Goal: Information Seeking & Learning: Learn about a topic

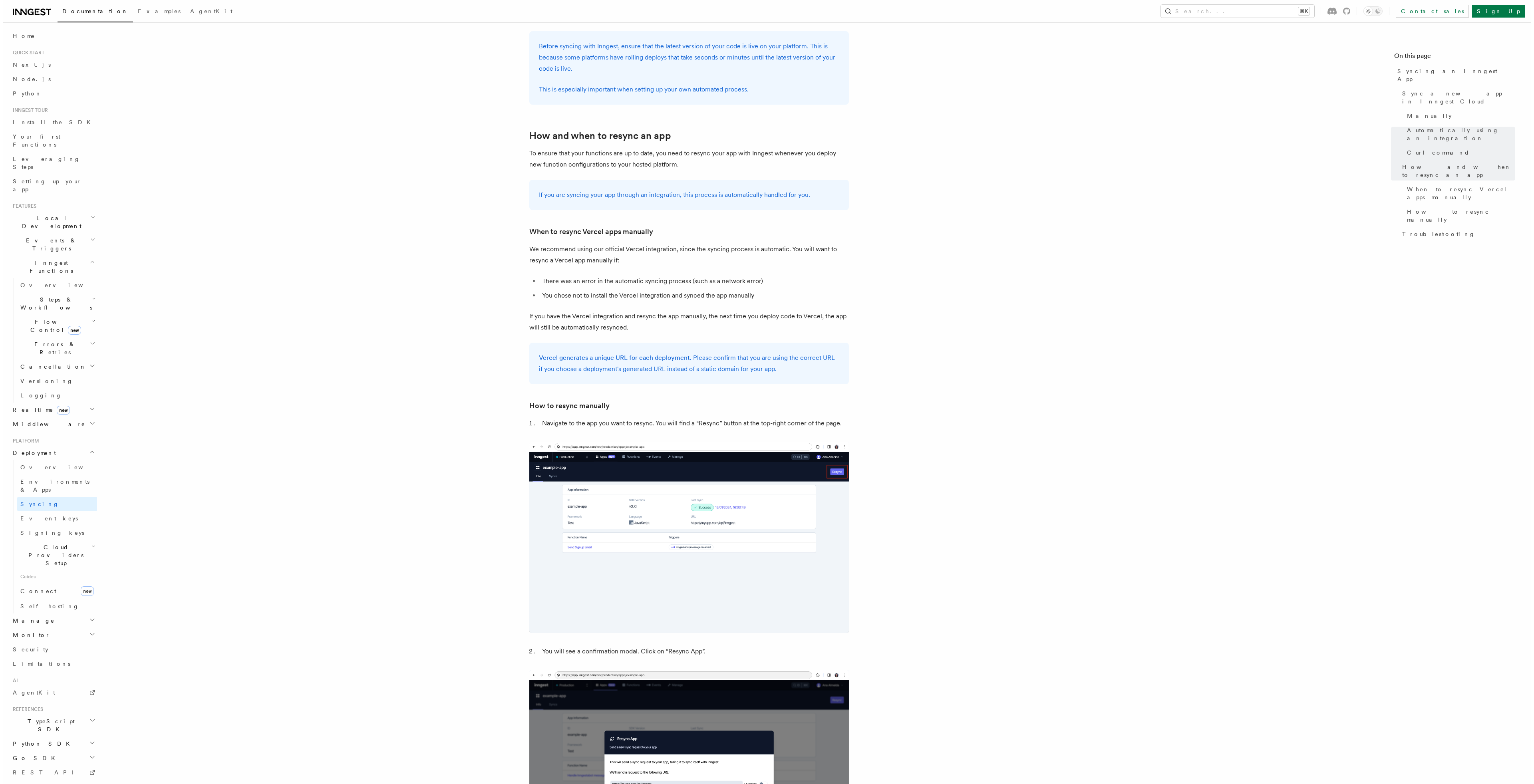
scroll to position [920, 0]
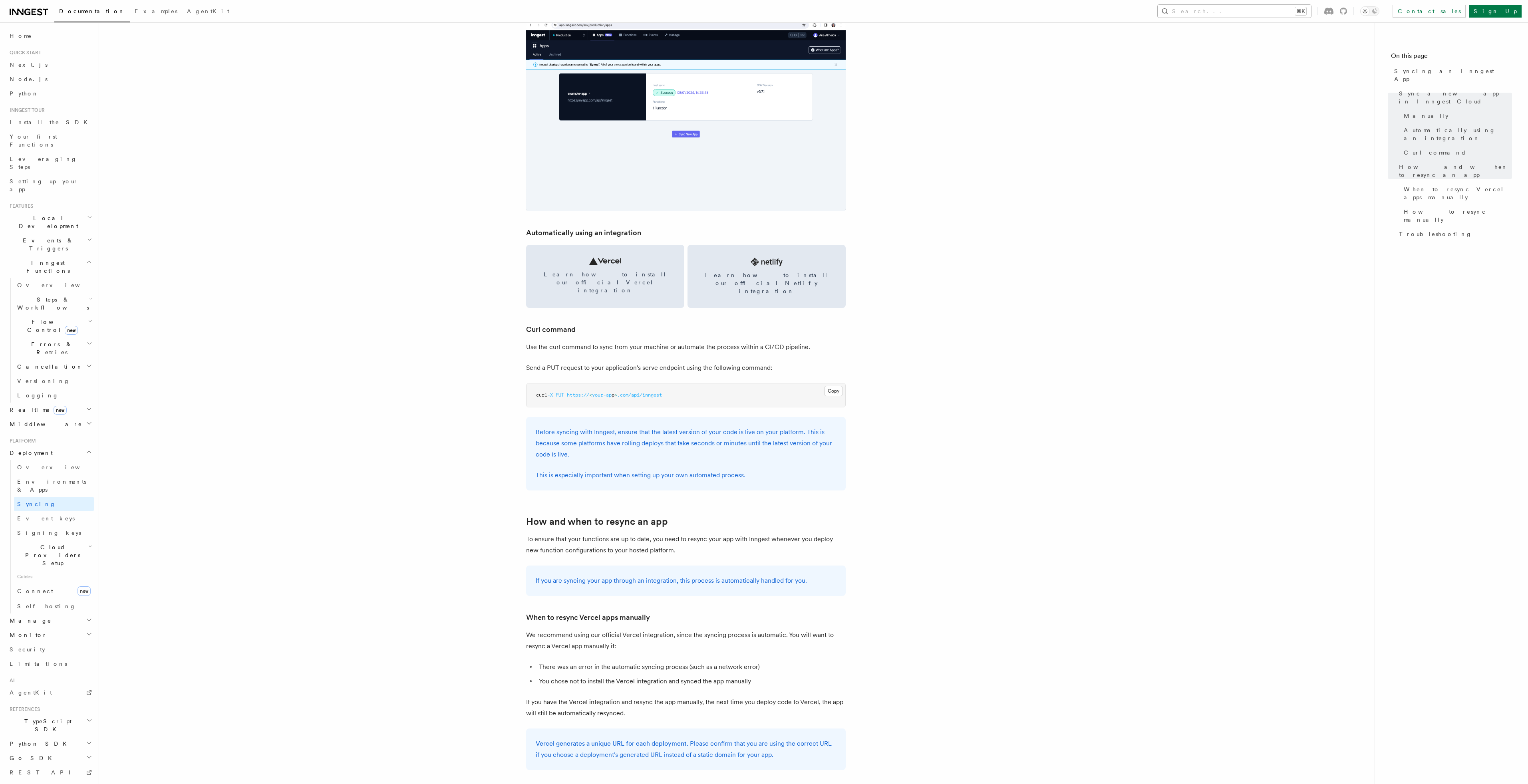
click at [1259, 15] on button "Search... ⌘K" at bounding box center [1234, 11] width 154 height 13
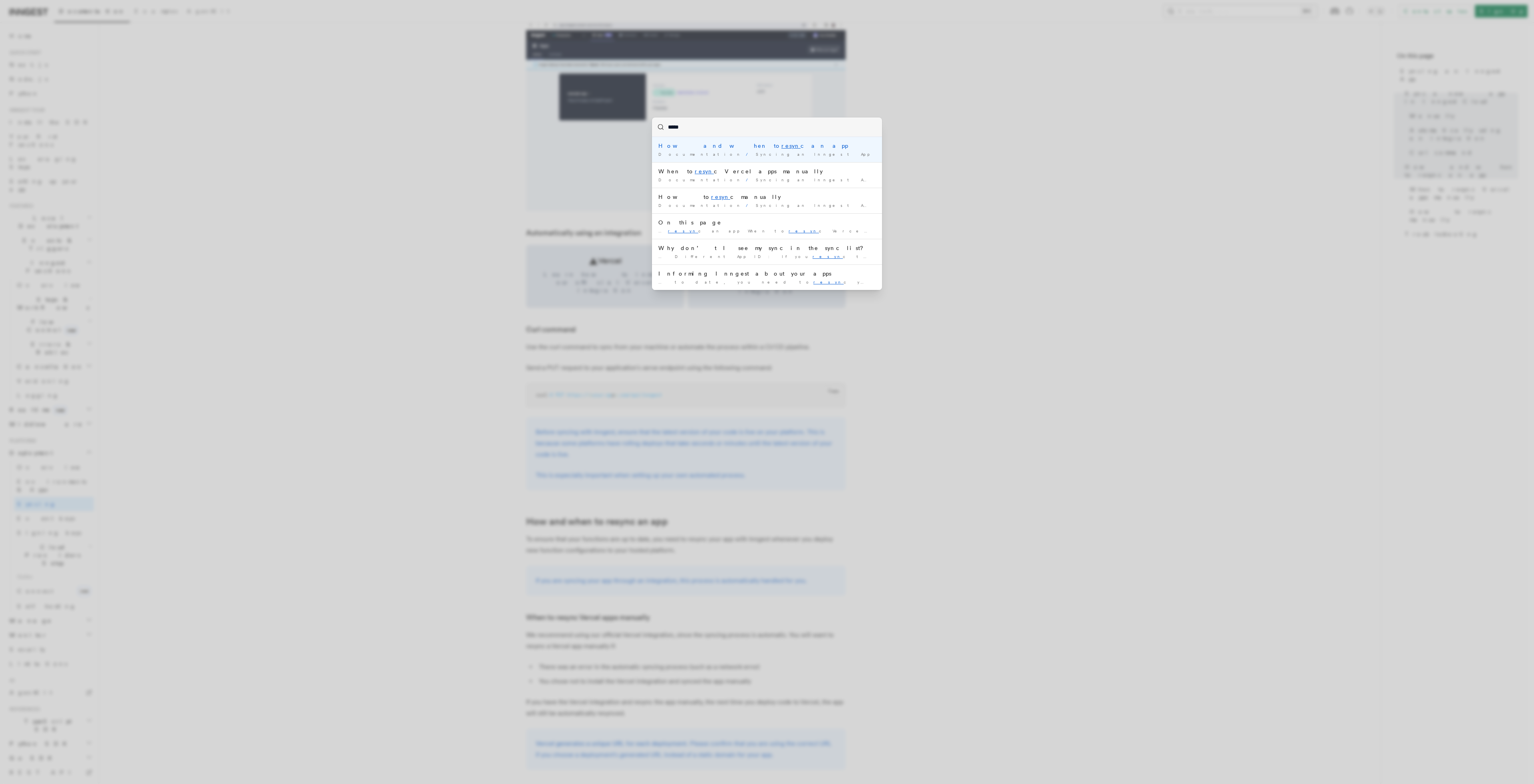
type input "******"
click at [724, 146] on div "How and when to resync an app" at bounding box center [767, 145] width 217 height 8
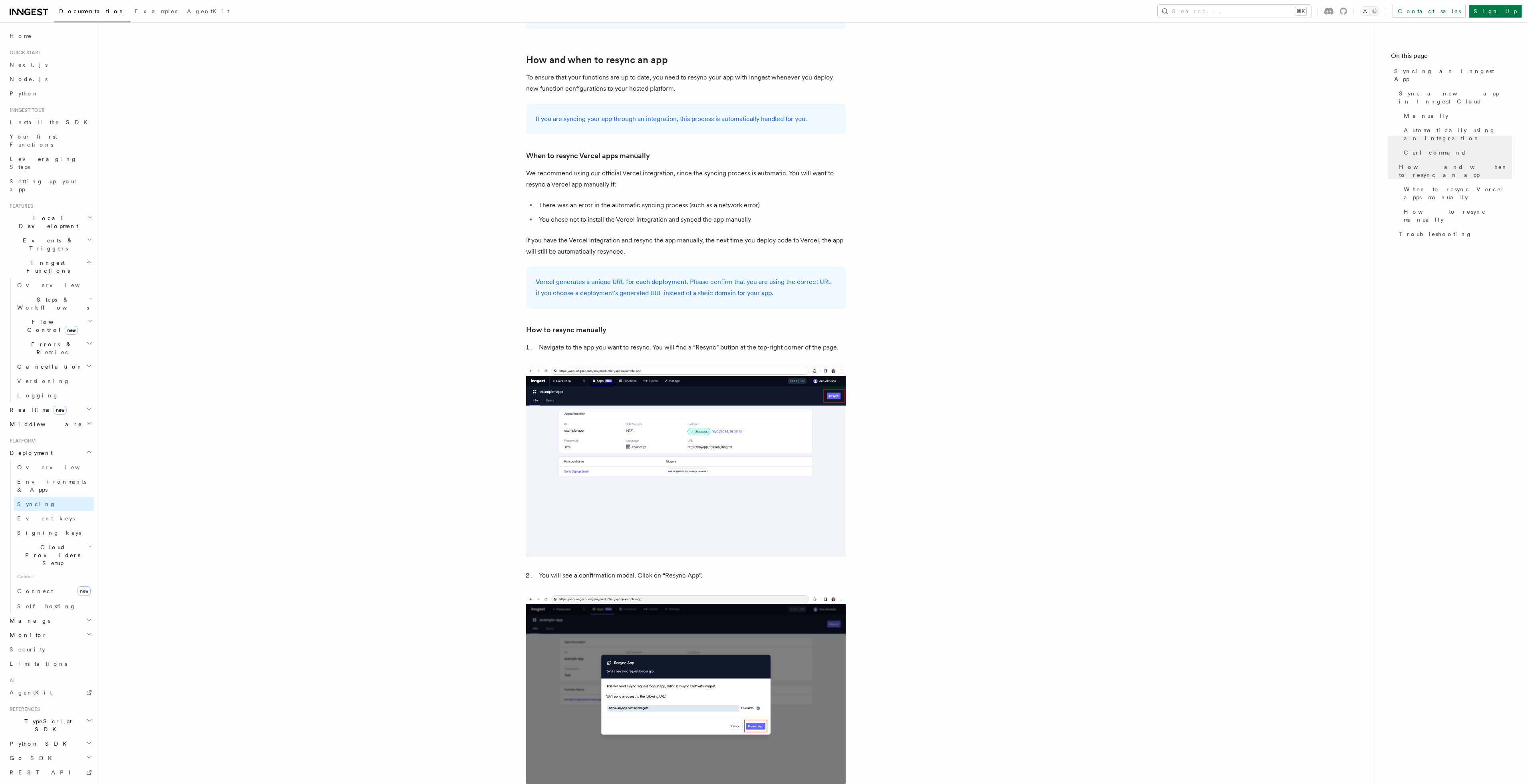
scroll to position [1868, 0]
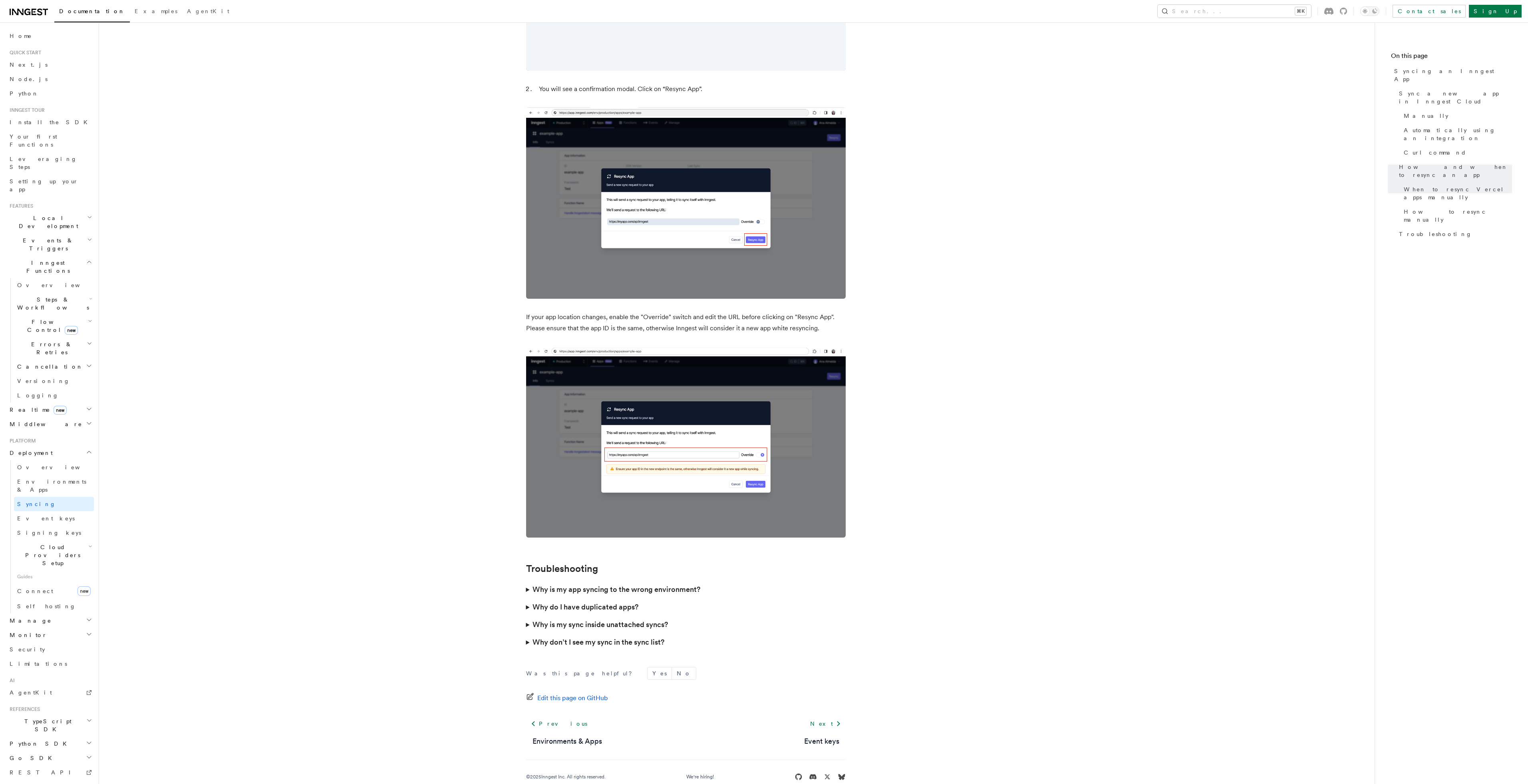
click at [660, 411] on img at bounding box center [685, 442] width 320 height 191
